Goal: Task Accomplishment & Management: Complete application form

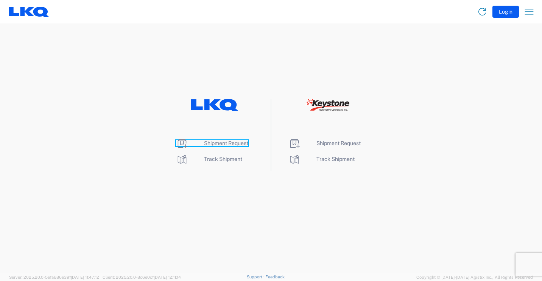
click at [229, 143] on span "Shipment Request" at bounding box center [226, 143] width 44 height 6
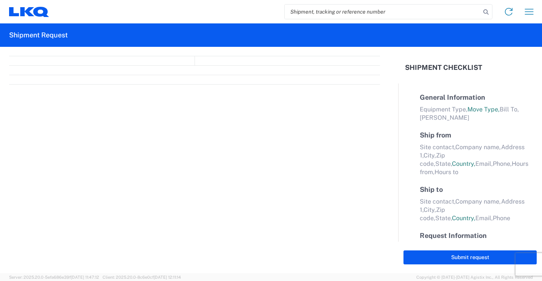
select select "FULL"
select select "LBS"
select select "IN"
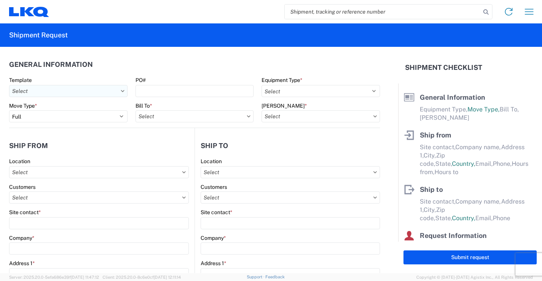
click at [121, 90] on icon at bounding box center [123, 91] width 4 height 2
click at [121, 91] on icon at bounding box center [122, 91] width 3 height 2
click at [82, 97] on agx-form-control-wrapper-v2 "Template" at bounding box center [68, 90] width 126 height 26
click at [82, 90] on input "text" at bounding box center [68, 91] width 118 height 12
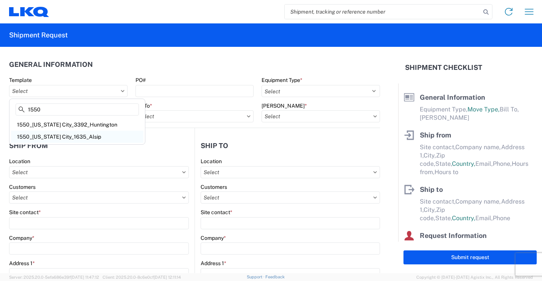
type input "1550"
click at [85, 135] on div "1550_Michigan City_1635_Alsip" at bounding box center [77, 137] width 132 height 12
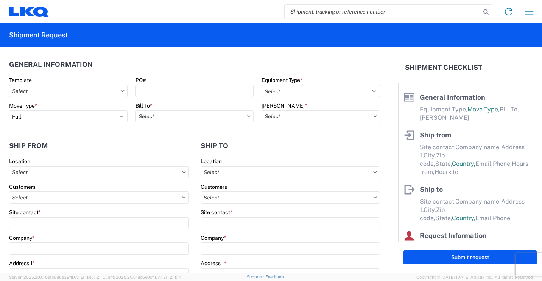
type input "1550_Michigan City_1635_Alsip"
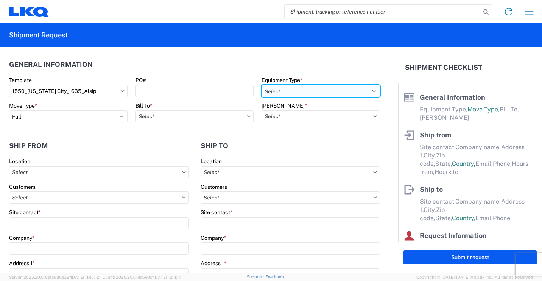
click at [334, 92] on select "Select 53’ Dry Van Flatbed Dropdeck (van) Lowboy (flatbed) Rail" at bounding box center [320, 91] width 118 height 12
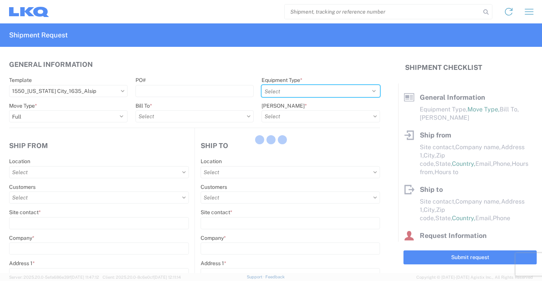
select select
type input "Shipping"
type input "LKQ Great Lakes - Michigan City, In"
type input "728 West US Highway 20"
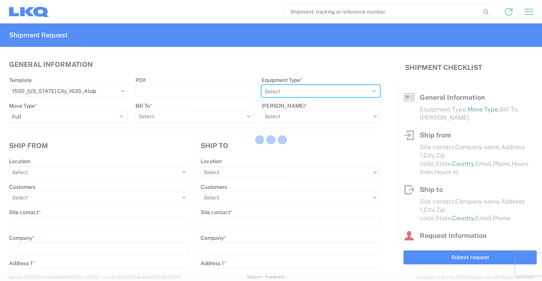
type input "Michigan City"
type input "46360"
select select "US"
type input "555555555"
select select
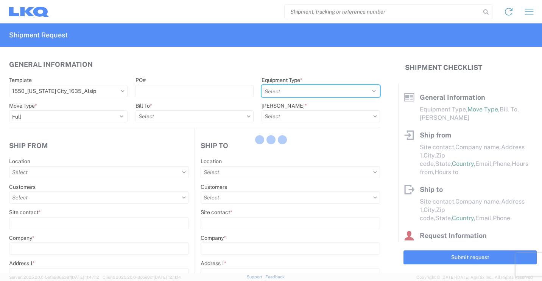
type input "Receiving"
type input "Blue Island - Knopf"
type input "11800 S Austin Ave"
type input "Alsip"
type input "60803"
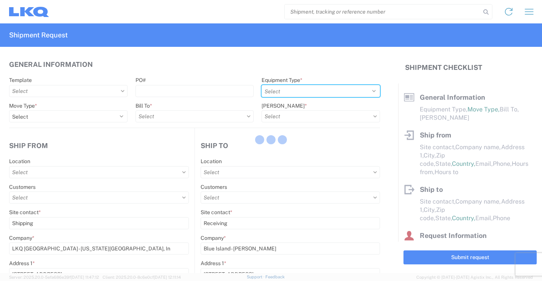
select select "US"
type input "708-441-6667"
select select
type input "2019-06-14"
type textarea "LUNCH 10:00-10:30"
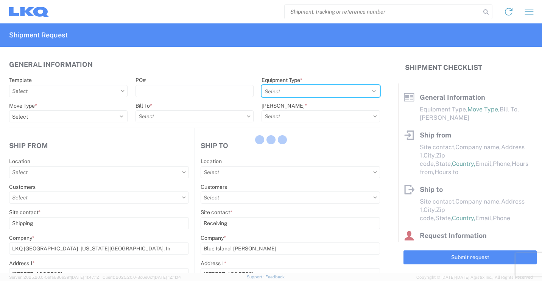
type input "42000"
type input "Engines, Transmissions"
type input "1"
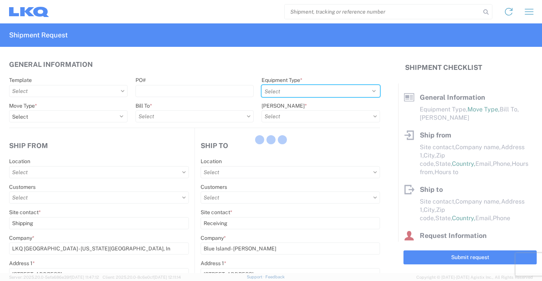
type input "1"
select select
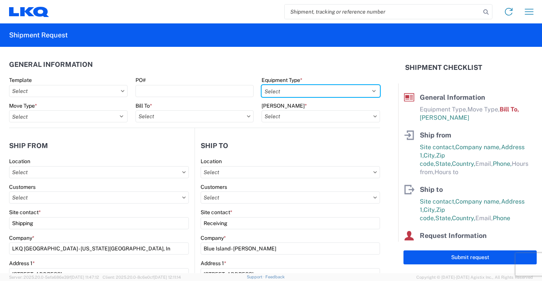
type input "1550 - LKQ Great Lakes - Michigan City In"
type input "1635 - Alsip - Knopf"
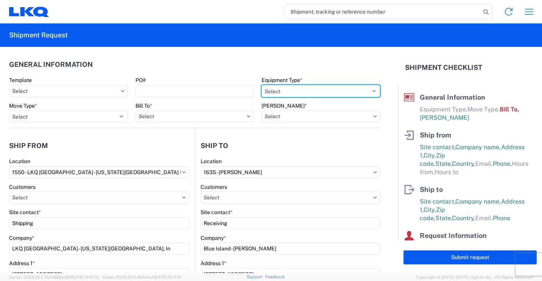
type input "1635-1300-50180-0000 - 1635 Freight In - Cores"
select select "STDV"
click at [261, 85] on select "Select 53’ Dry Van Flatbed Dropdeck (van) Lowboy (flatbed) Rail" at bounding box center [320, 91] width 118 height 12
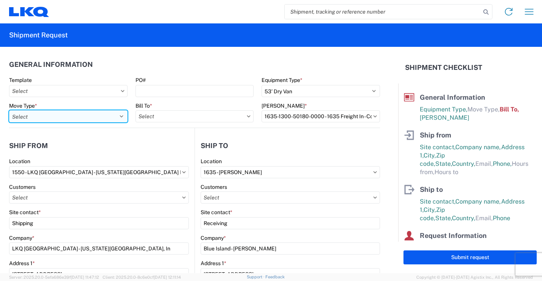
click at [121, 116] on select "Select Full Partial TL" at bounding box center [68, 116] width 118 height 12
select select "FULL"
click at [9, 110] on select "Select Full Partial TL" at bounding box center [68, 116] width 118 height 12
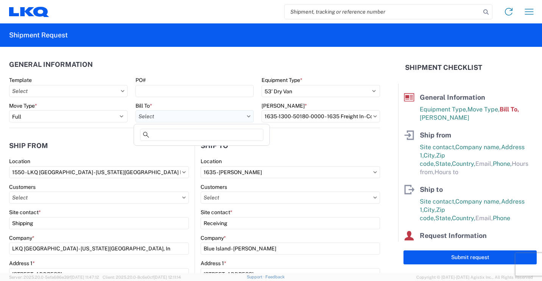
click at [214, 113] on input "text" at bounding box center [194, 116] width 118 height 12
type input "1635"
click at [180, 149] on div "1635 - Alsip - Knopf" at bounding box center [201, 150] width 132 height 12
type input "1635 - Alsip - Knopf"
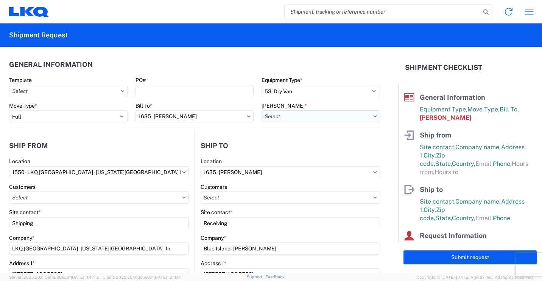
click at [368, 118] on input "text" at bounding box center [320, 116] width 118 height 12
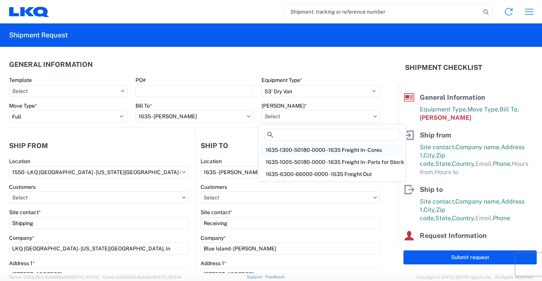
click at [341, 149] on div "1635-1300-50180-0000 - 1635 Freight In - Cores" at bounding box center [332, 150] width 145 height 12
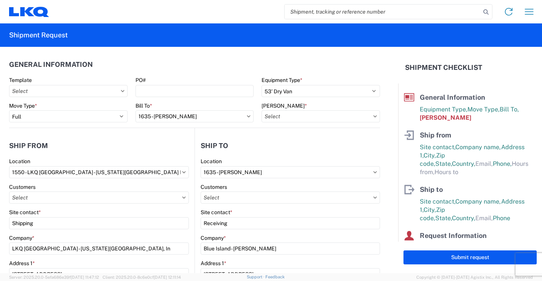
type input "1635-1300-50180-0000 - 1635 Freight In - Cores"
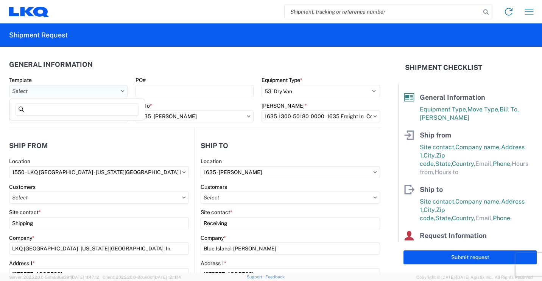
click at [112, 91] on input "text" at bounding box center [68, 91] width 118 height 12
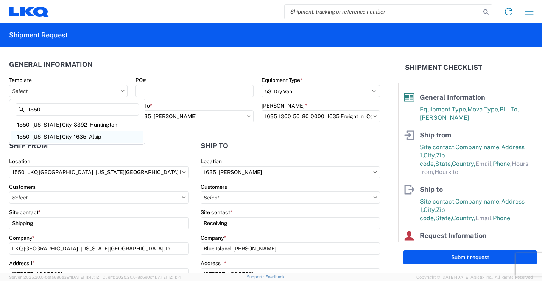
type input "1550"
click at [75, 135] on div "1550_Michigan City_1635_Alsip" at bounding box center [77, 137] width 132 height 12
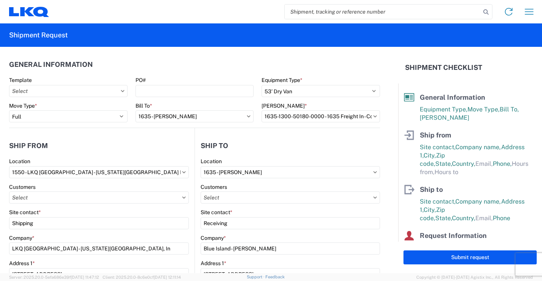
type input "1550_Michigan City_1635_Alsip"
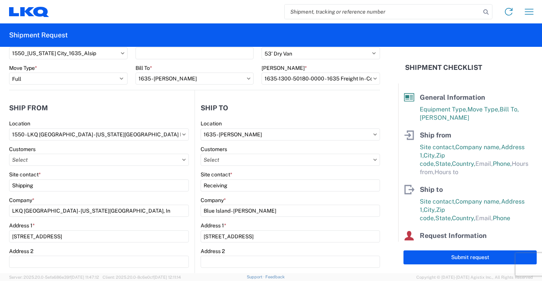
scroll to position [76, 0]
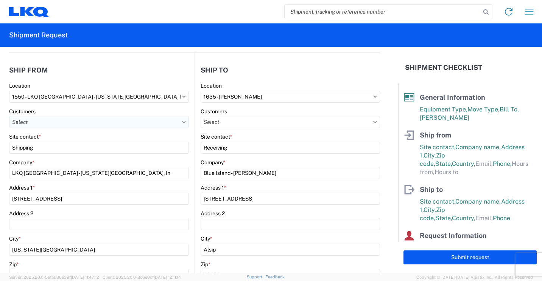
click at [179, 127] on input "text" at bounding box center [99, 122] width 180 height 12
click at [135, 78] on header "Ship from" at bounding box center [101, 70] width 185 height 17
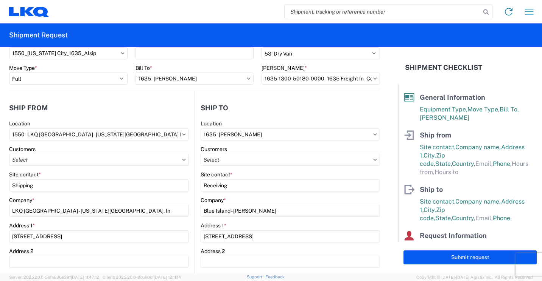
scroll to position [0, 0]
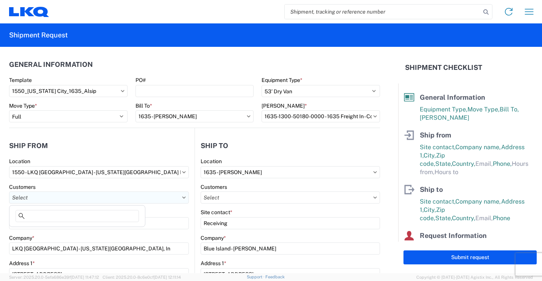
click at [183, 200] on input "text" at bounding box center [99, 198] width 180 height 12
click at [108, 148] on header "Ship from" at bounding box center [101, 145] width 185 height 17
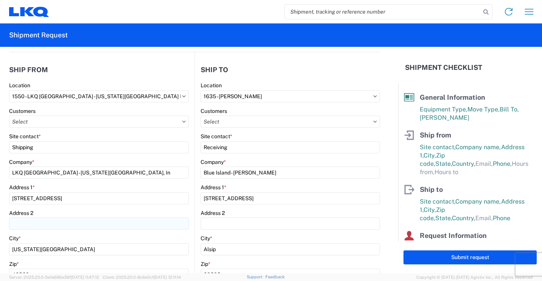
scroll to position [76, 0]
click at [94, 123] on input "text" at bounding box center [99, 122] width 180 height 12
type input "d"
type input "D"
type input "1"
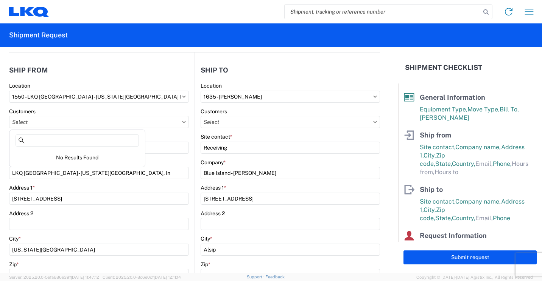
click at [134, 81] on agx-form-section "Ship from 1550 Location 1550 - LKQ Great Lakes - Michigan City In Customers Sit…" at bounding box center [101, 238] width 185 height 353
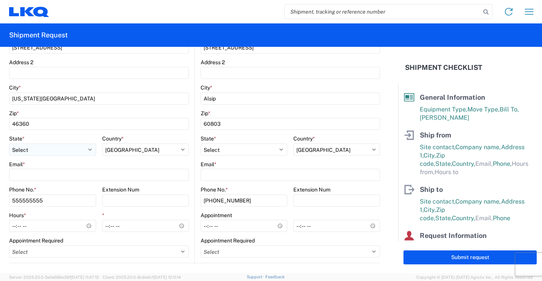
scroll to position [38, 0]
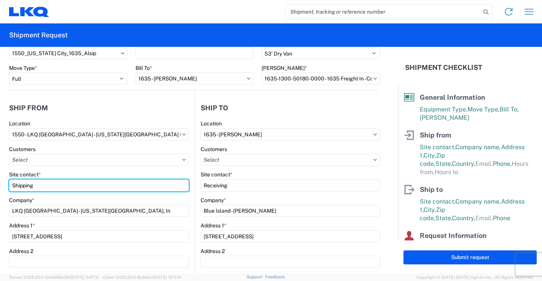
drag, startPoint x: 56, startPoint y: 187, endPoint x: 0, endPoint y: 190, distance: 56.4
click at [0, 188] on html "Home Shipment request Shipment tracking Shipment Request General Information Te…" at bounding box center [271, 140] width 542 height 281
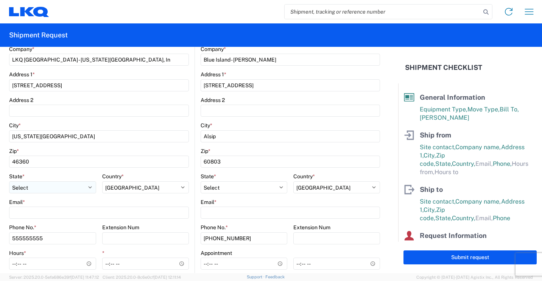
scroll to position [227, 0]
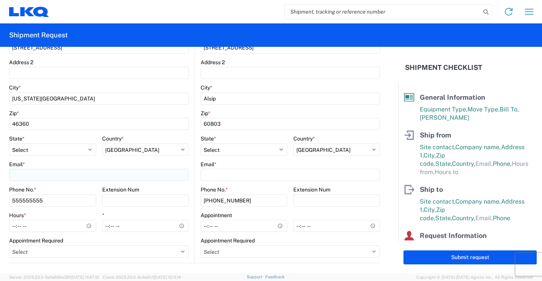
type input "Danny Frankowski"
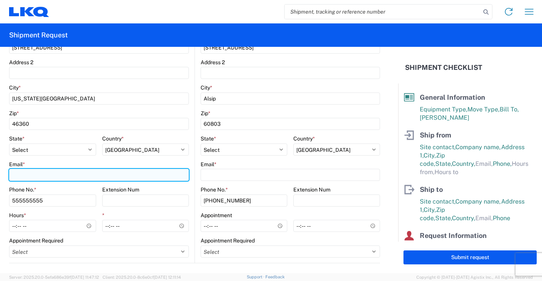
click at [46, 179] on input "Email *" at bounding box center [99, 175] width 180 height 12
type input "djshaw@lkqcorp.com"
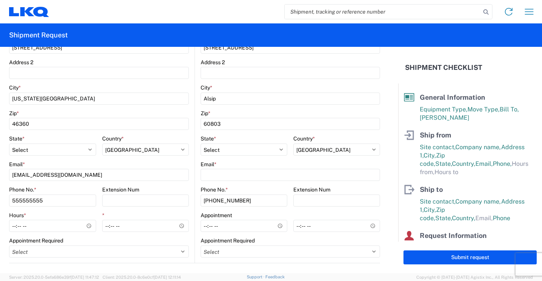
click at [79, 109] on agx-form-control-wrapper-v2 "City * Michigan City" at bounding box center [99, 97] width 180 height 26
drag, startPoint x: 60, startPoint y: 199, endPoint x: 0, endPoint y: 202, distance: 59.8
click at [0, 201] on html "Home Shipment request Shipment tracking Shipment Request General Information Te…" at bounding box center [271, 140] width 542 height 281
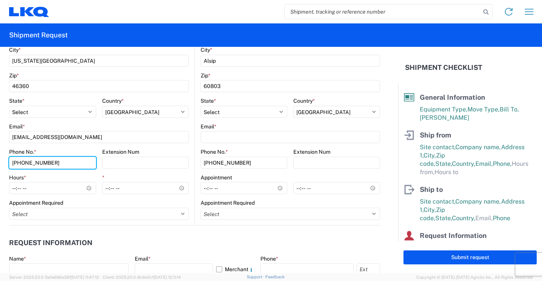
type input "219-561-6809"
click at [53, 182] on div "Hours *" at bounding box center [52, 184] width 87 height 20
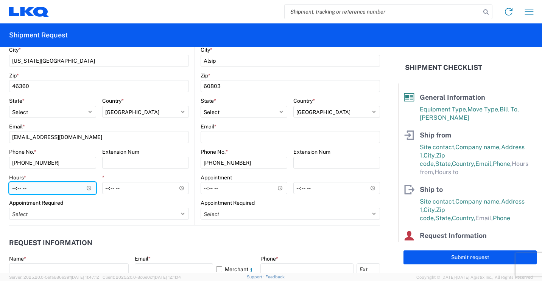
click at [89, 188] on input "Hours *" at bounding box center [52, 188] width 87 height 12
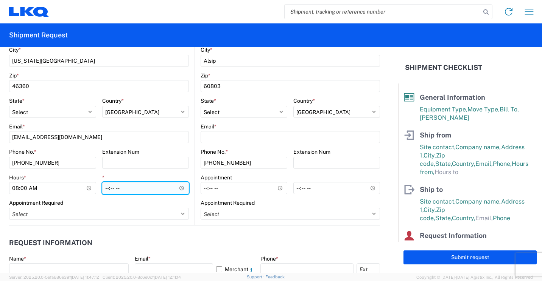
type input "08:00"
click at [115, 191] on input "*" at bounding box center [145, 188] width 87 height 12
click at [175, 189] on input "*" at bounding box center [145, 188] width 87 height 12
click at [179, 188] on input "*" at bounding box center [145, 188] width 87 height 12
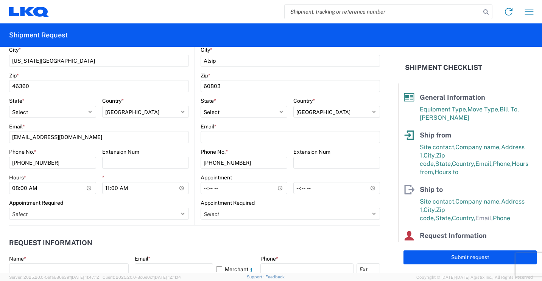
type input "11:00"
click at [155, 230] on agx-request-info "Request Information Name * Email * Merchant Phone * Load Ready Date * 2019-06-1…" at bounding box center [194, 266] width 371 height 81
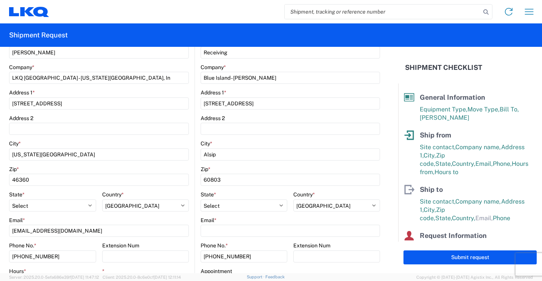
scroll to position [227, 0]
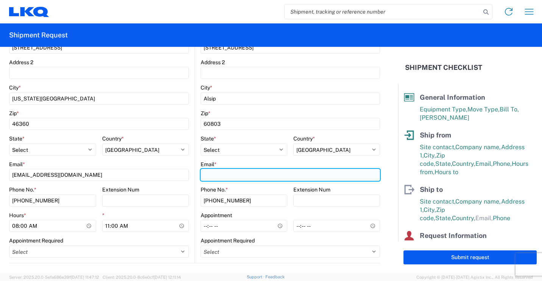
click at [236, 175] on input "Email *" at bounding box center [289, 175] width 179 height 12
type input "1635dispatch@lkqcorp.com"
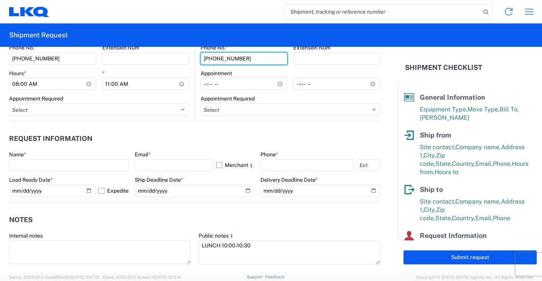
scroll to position [378, 0]
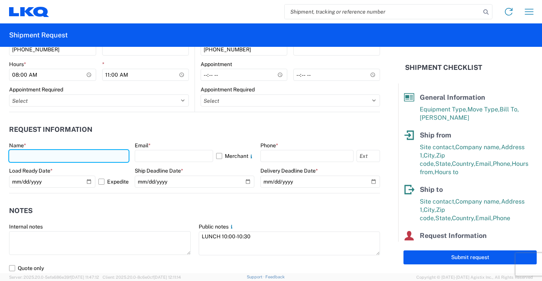
click at [58, 155] on input "text" at bounding box center [69, 156] width 120 height 12
type input "Daniel Frankowski"
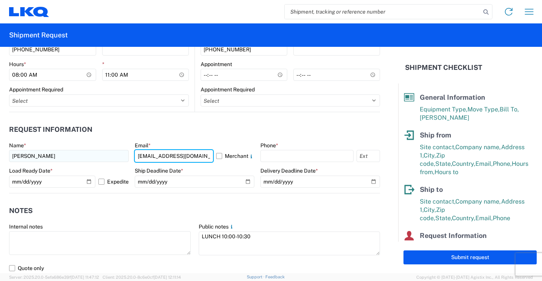
type input "djshaw@lkqcorp.com"
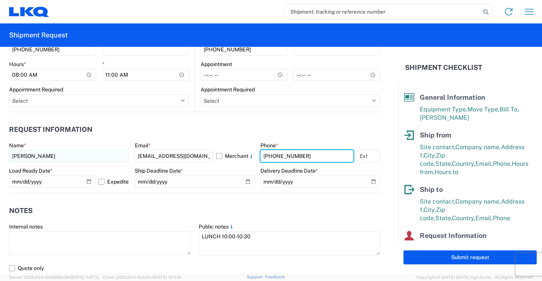
type input "219-561-6809"
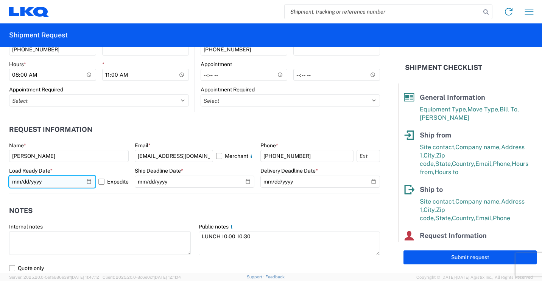
click at [86, 181] on input "2019-06-14" at bounding box center [52, 182] width 86 height 12
type input "2025-10-08"
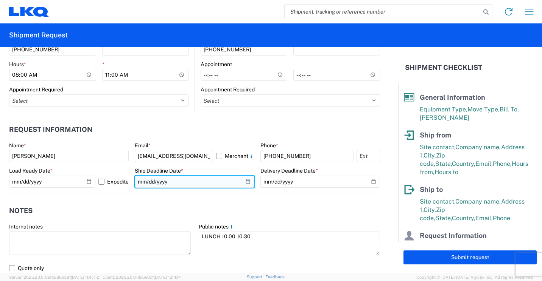
click at [243, 182] on input "date" at bounding box center [195, 182] width 120 height 12
type input "2025-10-10"
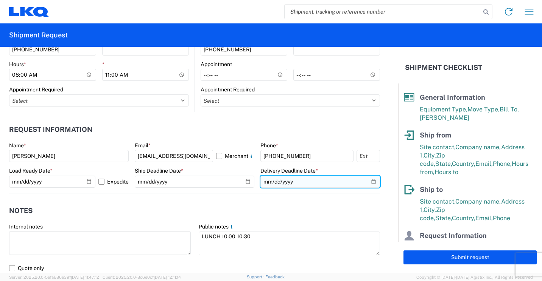
click at [367, 182] on input "date" at bounding box center [320, 182] width 120 height 12
type input "2025-10-10"
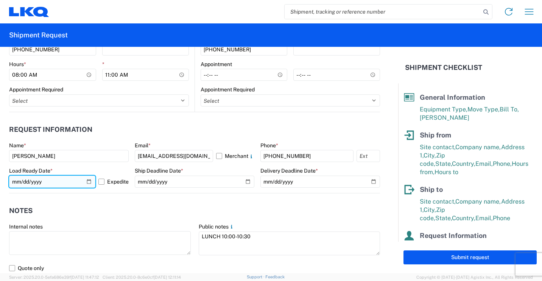
click at [87, 180] on input "2025-10-08" at bounding box center [52, 182] width 86 height 12
type input "2025-10-09"
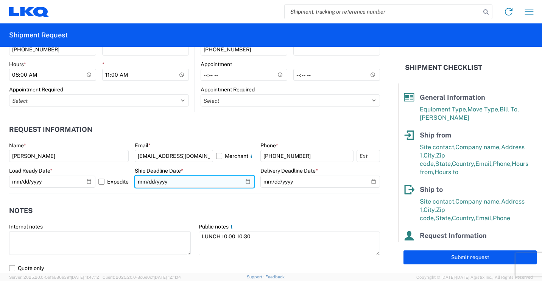
click at [247, 181] on input "2025-10-10" at bounding box center [195, 182] width 120 height 12
click at [244, 182] on input "2025-10-10" at bounding box center [195, 182] width 120 height 12
type input "2025-10-17"
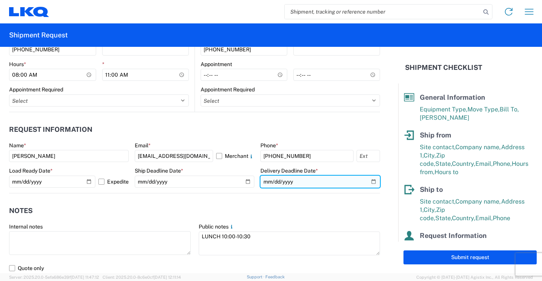
click at [370, 179] on input "2025-10-10" at bounding box center [320, 182] width 120 height 12
type input "2025-10-17"
click at [314, 224] on div "Public notes" at bounding box center [290, 227] width 182 height 7
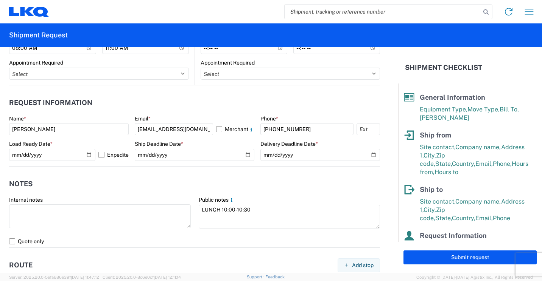
scroll to position [416, 0]
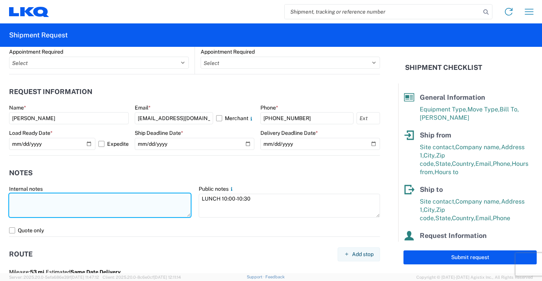
click at [67, 207] on textarea at bounding box center [100, 206] width 182 height 24
type textarea "Pickup hours are from 8:00am to 11:00am CST"
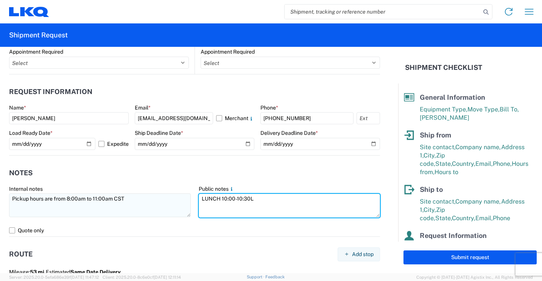
type textarea "LUNCH 10:00-10:30"
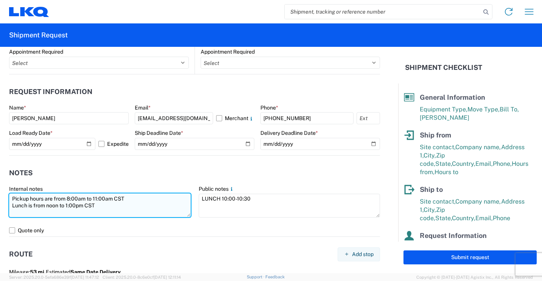
type textarea "Pickup hours are from 8:00am to 11:00am CST Lunch is from noon to 1:00pm CST"
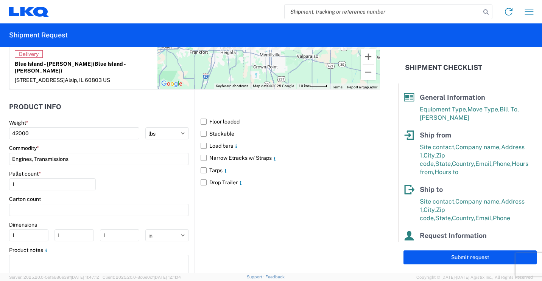
scroll to position [733, 0]
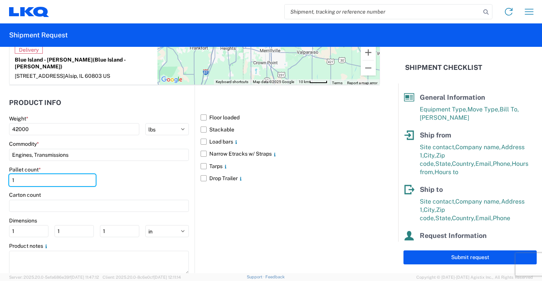
drag, startPoint x: 46, startPoint y: 162, endPoint x: 0, endPoint y: 164, distance: 46.2
click at [0, 162] on html "Home Shipment request Shipment tracking Shipment Request General Information Te…" at bounding box center [271, 140] width 542 height 281
type input "24"
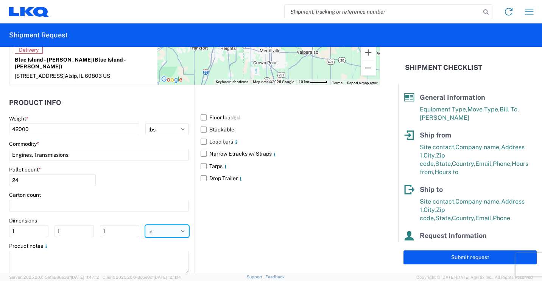
click at [177, 225] on select "ft in cm" at bounding box center [167, 231] width 44 height 12
select select "FT"
click at [145, 225] on select "ft in cm" at bounding box center [167, 231] width 44 height 12
type input "0.08"
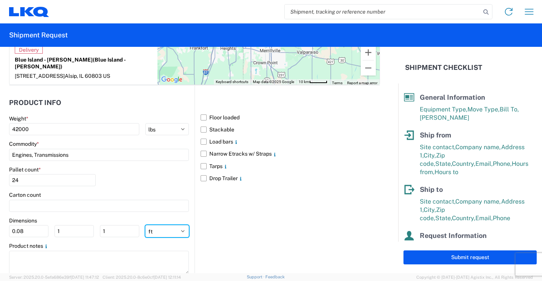
type input "0.08"
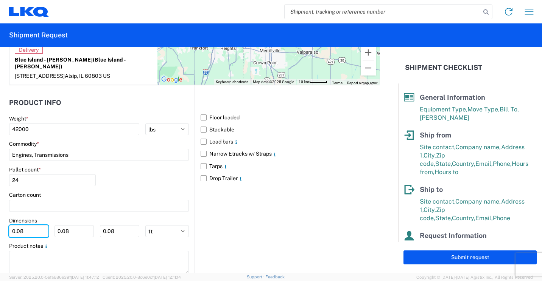
drag, startPoint x: 8, startPoint y: 213, endPoint x: -2, endPoint y: 204, distance: 13.1
click at [0, 204] on html "Home Shipment request Shipment tracking Shipment Request General Information Te…" at bounding box center [271, 140] width 542 height 281
type input "4"
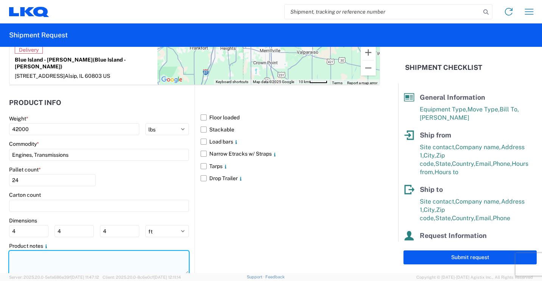
click at [51, 251] on textarea at bounding box center [99, 263] width 180 height 24
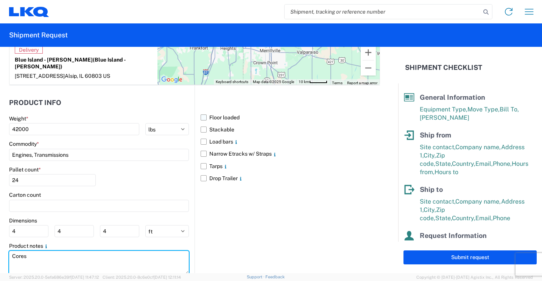
type textarea "Cores"
click at [204, 112] on label "Floor loaded" at bounding box center [289, 118] width 179 height 12
click at [0, 0] on input "Floor loaded" at bounding box center [0, 0] width 0 height 0
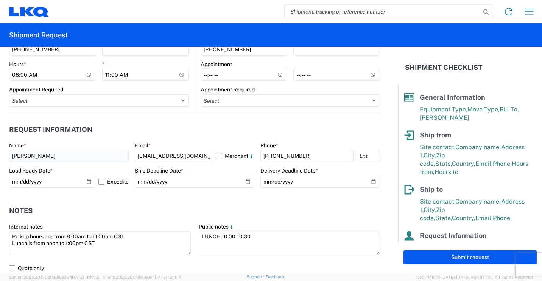
scroll to position [76, 0]
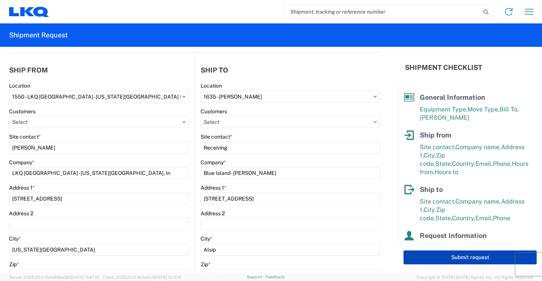
click at [461, 254] on button "Submit request" at bounding box center [469, 258] width 133 height 14
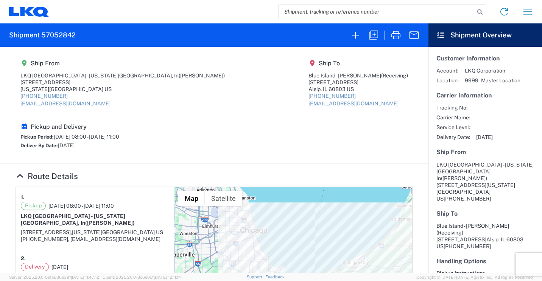
click at [141, 164] on agx-collapsable-section "Route Details 1. Pickup 10/09/2025 08:00 - 10/17/2025 11:00 LKQ Great Lakes - M…" at bounding box center [214, 270] width 428 height 213
